Goal: Navigation & Orientation: Find specific page/section

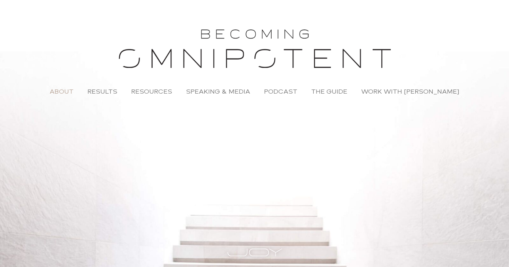
click at [64, 91] on link "About" at bounding box center [62, 92] width 38 height 16
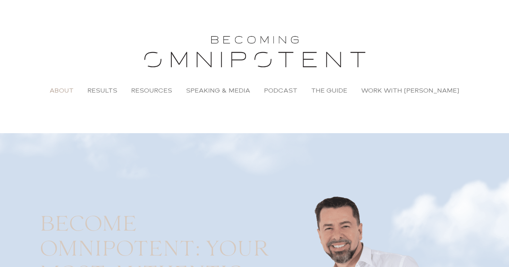
click at [258, 49] on img at bounding box center [255, 52] width 226 height 34
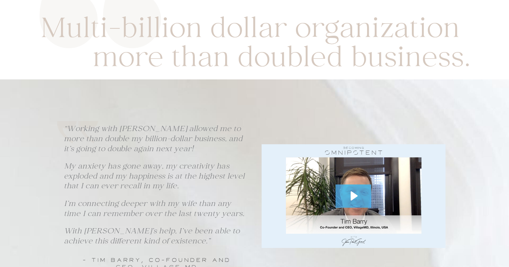
scroll to position [1383, 0]
